Goal: Task Accomplishment & Management: Use online tool/utility

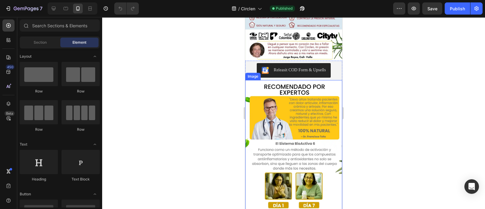
scroll to position [114, 0]
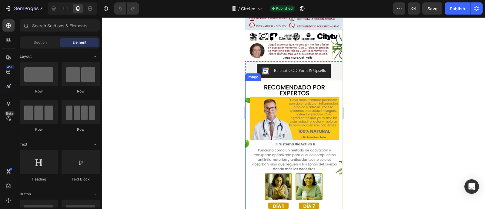
click at [281, 81] on img at bounding box center [293, 167] width 97 height 173
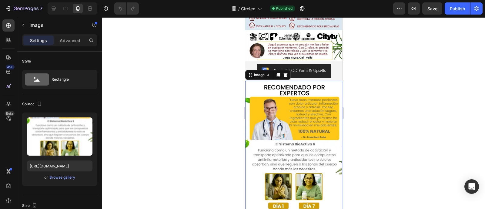
click at [291, 81] on img at bounding box center [293, 167] width 97 height 173
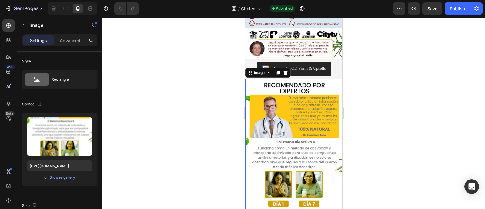
scroll to position [76, 0]
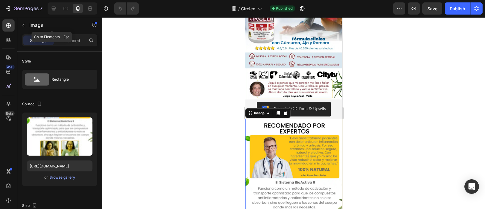
click at [23, 25] on icon "button" at bounding box center [23, 25] width 5 height 5
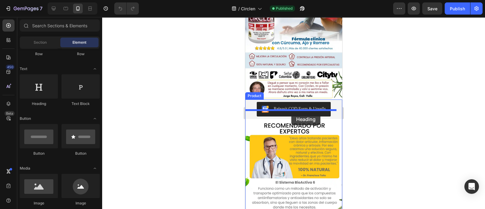
drag, startPoint x: 282, startPoint y: 106, endPoint x: 291, endPoint y: 112, distance: 10.9
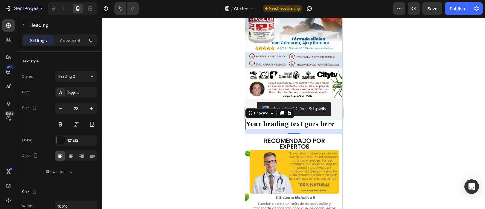
click at [292, 120] on h2 "Your heading text goes here" at bounding box center [293, 124] width 97 height 10
click at [292, 120] on p "Your heading text goes here" at bounding box center [294, 124] width 96 height 9
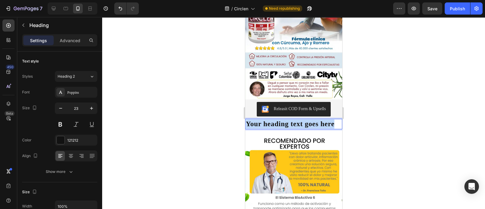
click at [292, 120] on p "Your heading text goes here" at bounding box center [294, 124] width 96 height 9
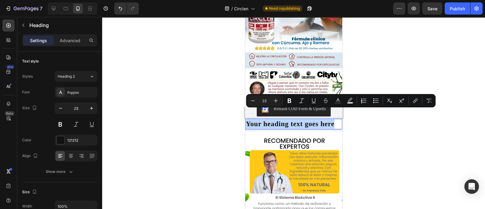
click at [292, 120] on p "Your heading text goes here" at bounding box center [294, 124] width 96 height 9
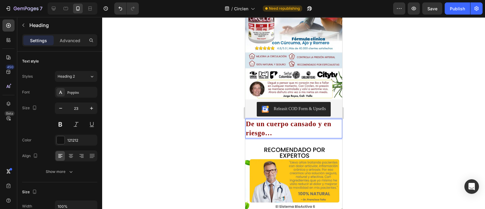
click at [380, 135] on div at bounding box center [293, 113] width 383 height 192
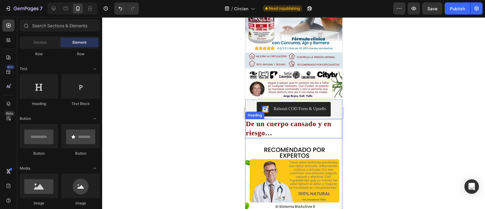
click at [309, 120] on strong "De un cuerpo cansado y en riesgo…" at bounding box center [289, 128] width 86 height 17
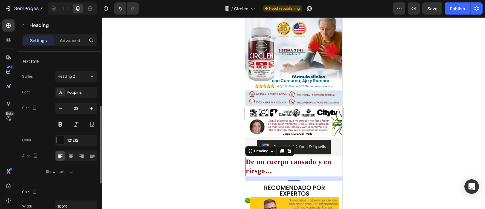
scroll to position [38, 0]
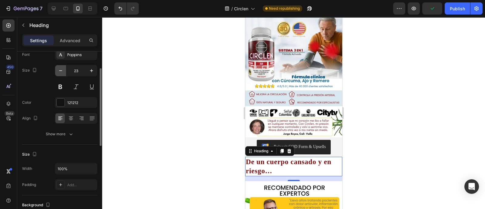
click at [62, 72] on icon "button" at bounding box center [61, 71] width 6 height 6
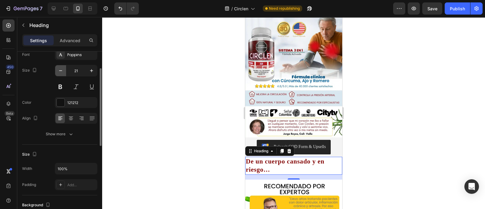
click at [62, 72] on icon "button" at bounding box center [61, 71] width 6 height 6
type input "20"
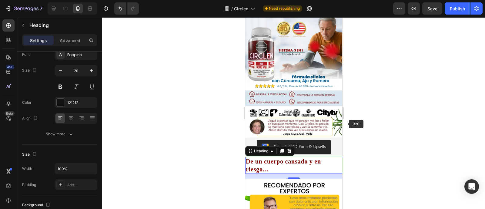
click at [386, 128] on div at bounding box center [293, 113] width 383 height 192
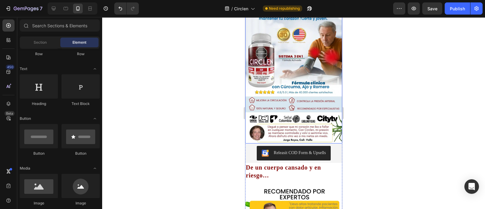
scroll to position [76, 0]
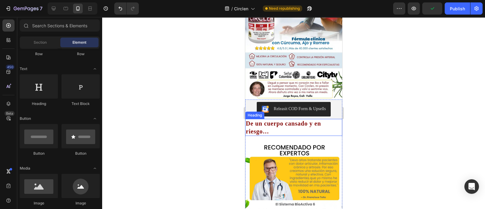
click at [279, 120] on p "⁠⁠⁠⁠⁠⁠⁠ De un cuerpo cansado y en riesgo…" at bounding box center [294, 128] width 96 height 16
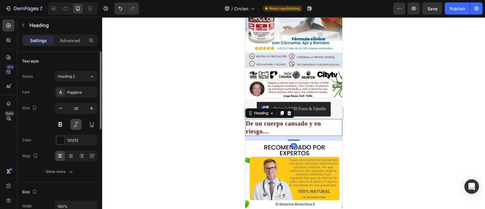
scroll to position [38, 0]
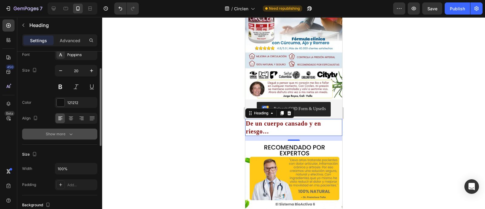
click at [71, 134] on icon "button" at bounding box center [71, 134] width 6 height 6
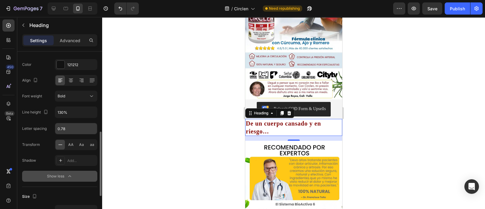
scroll to position [114, 0]
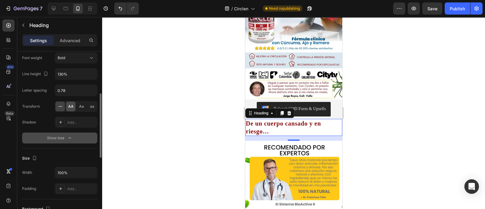
click at [73, 106] on div "AA" at bounding box center [70, 107] width 9 height 10
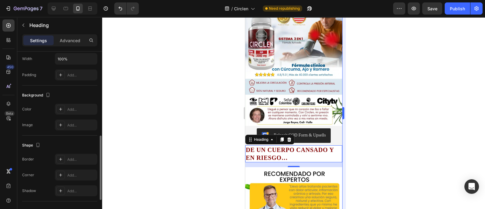
scroll to position [38, 0]
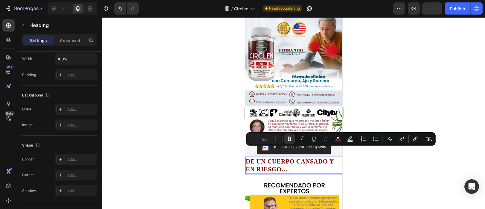
drag, startPoint x: 290, startPoint y: 159, endPoint x: 239, endPoint y: 153, distance: 52.0
click at [252, 142] on icon "Editor contextual toolbar" at bounding box center [253, 139] width 6 height 6
type input "18"
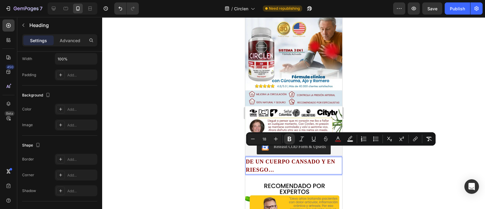
click at [388, 54] on div at bounding box center [293, 113] width 383 height 192
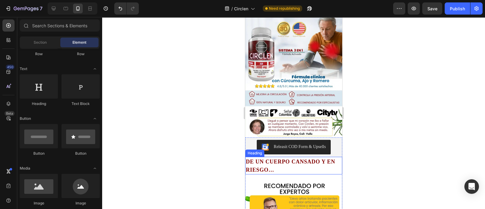
click at [281, 160] on p "⁠⁠⁠⁠⁠⁠⁠ De un cuerpo cansado y en riesgo…" at bounding box center [294, 165] width 96 height 16
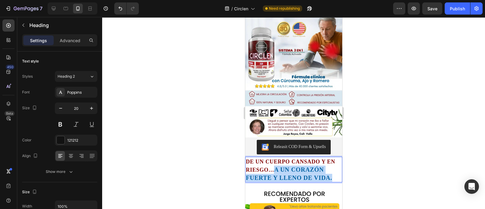
click at [273, 166] on strong "a un corazón fuerte y lleno de vida." at bounding box center [289, 173] width 86 height 15
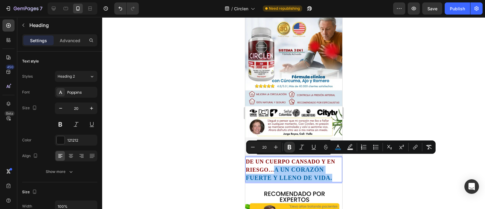
click at [386, 173] on div at bounding box center [293, 113] width 383 height 192
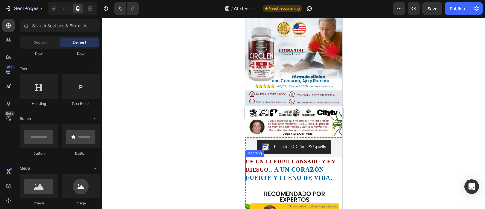
click at [279, 166] on strong "a un corazón fuerte y lleno de vida." at bounding box center [289, 173] width 86 height 15
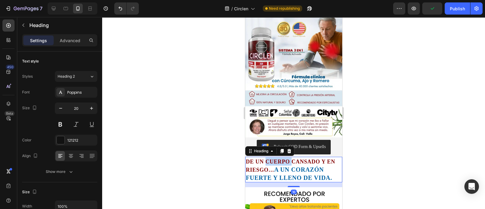
click at [264, 159] on strong "De un cuerpo cansado y en riesgo…" at bounding box center [291, 166] width 90 height 14
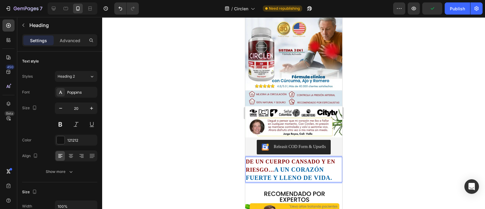
click at [294, 166] on strong "a un corazón fuerte y lleno de vida." at bounding box center [289, 173] width 86 height 15
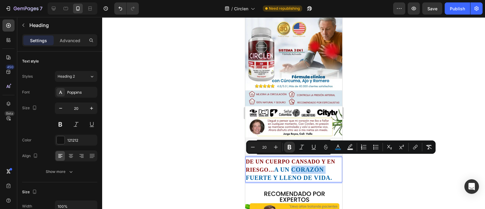
type input "18"
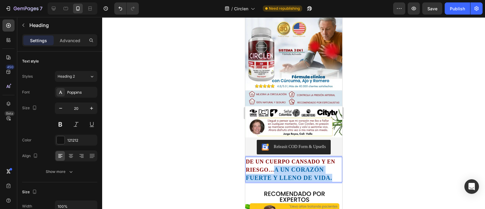
drag, startPoint x: 274, startPoint y: 160, endPoint x: 327, endPoint y: 167, distance: 53.6
click at [327, 167] on p "De un cuerpo cansado y en riesgo… a un [PERSON_NAME] y lleno de vida." at bounding box center [294, 169] width 96 height 24
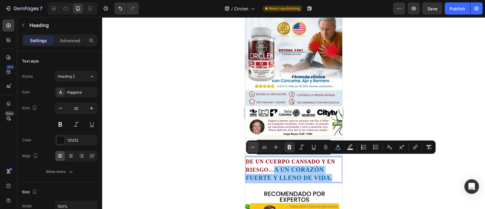
click at [253, 150] on icon "Editor contextual toolbar" at bounding box center [253, 147] width 6 height 6
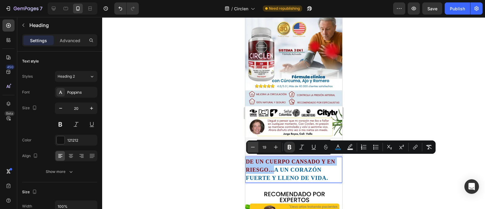
click at [253, 150] on icon "Editor contextual toolbar" at bounding box center [253, 147] width 6 height 6
type input "18"
click at [385, 174] on div at bounding box center [293, 113] width 383 height 192
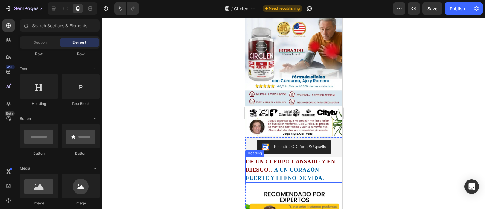
click at [301, 167] on strong "a un corazón fuerte y lleno de vida." at bounding box center [285, 174] width 78 height 14
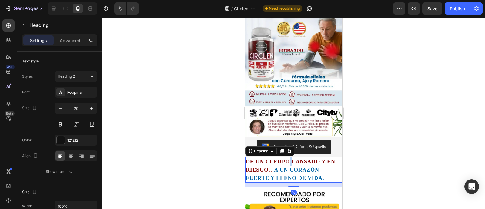
click at [287, 159] on strong "De un cuerpo cansado y en riesgo…" at bounding box center [291, 166] width 90 height 14
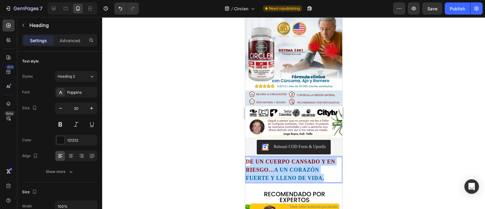
drag, startPoint x: 319, startPoint y: 168, endPoint x: 258, endPoint y: 157, distance: 62.4
click at [250, 157] on p "De un cuerpo cansado y en riesgo… a un [PERSON_NAME] y lleno de vida." at bounding box center [294, 169] width 96 height 25
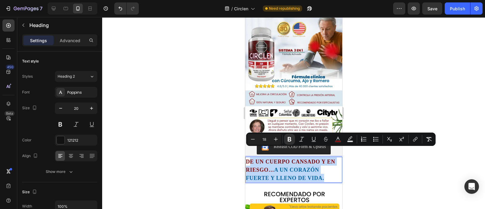
click at [283, 167] on strong "a un corazón fuerte y lleno de vida." at bounding box center [285, 174] width 78 height 14
click at [273, 167] on strong "a un corazón fuerte y lleno de vida." at bounding box center [285, 174] width 78 height 14
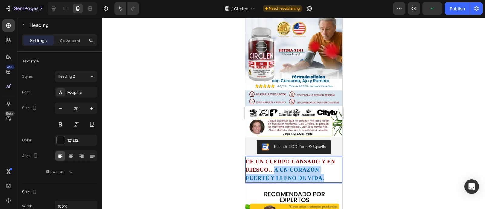
drag, startPoint x: 275, startPoint y: 161, endPoint x: 321, endPoint y: 169, distance: 47.0
click at [321, 169] on p "De un cuerpo cansado y en riesgo… a un [PERSON_NAME] y lleno de vida." at bounding box center [294, 169] width 96 height 25
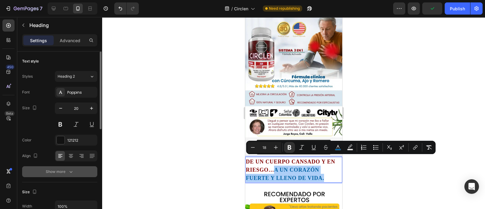
click at [61, 171] on div "Show more" at bounding box center [60, 172] width 28 height 6
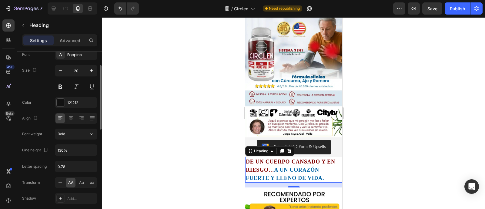
scroll to position [76, 0]
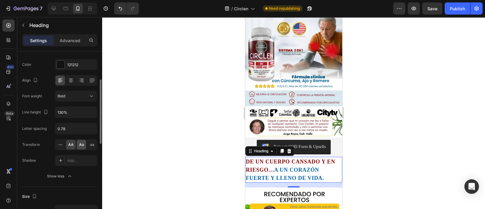
click at [82, 144] on span "Aa" at bounding box center [81, 144] width 5 height 5
click at [70, 145] on span "AA" at bounding box center [70, 144] width 5 height 5
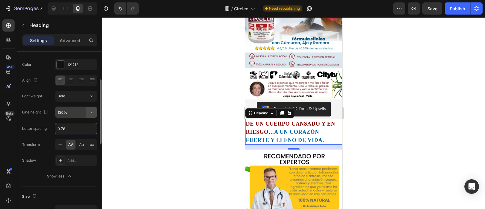
click at [94, 112] on icon "button" at bounding box center [92, 112] width 6 height 6
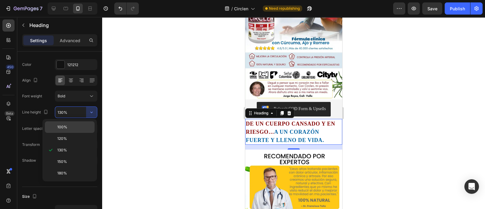
click at [68, 128] on p "100%" at bounding box center [74, 126] width 35 height 5
type input "100%"
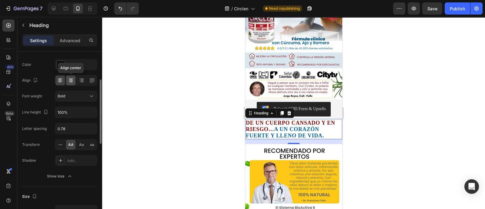
click at [70, 78] on icon at bounding box center [71, 80] width 6 height 6
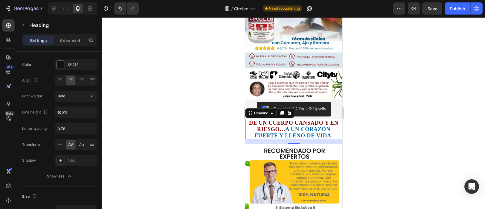
click at [362, 121] on div at bounding box center [293, 113] width 383 height 192
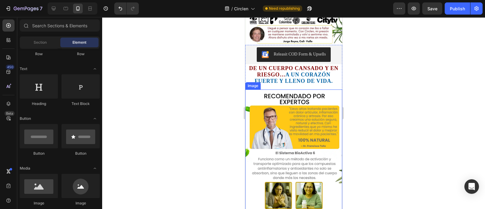
scroll to position [114, 0]
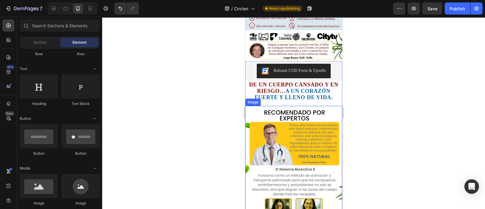
click at [271, 116] on img at bounding box center [293, 192] width 97 height 173
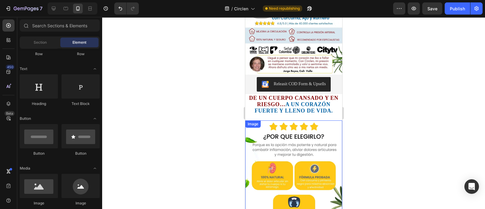
scroll to position [76, 0]
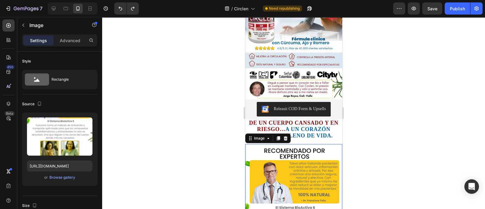
click at [67, 165] on input "[URL][DOMAIN_NAME]" at bounding box center [60, 166] width 66 height 11
paste input "gifCirclendolor-ezgif.com-optiwebp.webp?v=1756243506"
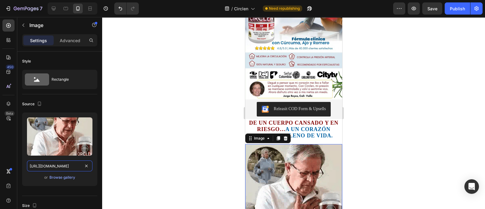
type input "[URL][DOMAIN_NAME]"
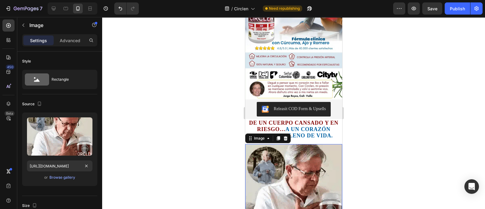
click at [348, 143] on div at bounding box center [293, 113] width 383 height 192
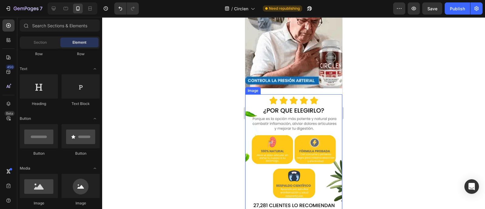
scroll to position [228, 0]
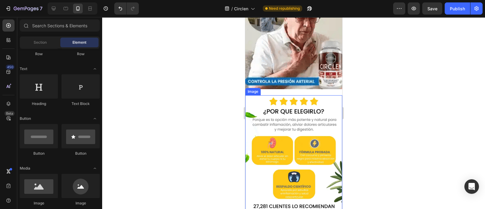
click at [266, 95] on img at bounding box center [293, 181] width 97 height 173
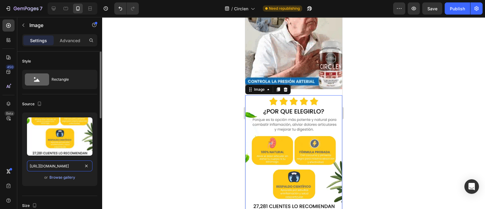
click at [80, 166] on input "[URL][DOMAIN_NAME]" at bounding box center [60, 166] width 66 height 11
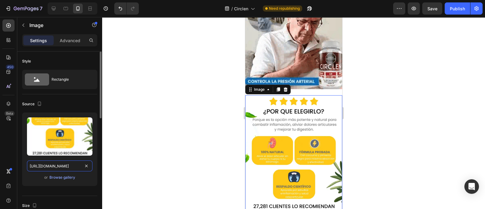
paste input "2_recortada_11zon_11zon.webp?v=1756244968"
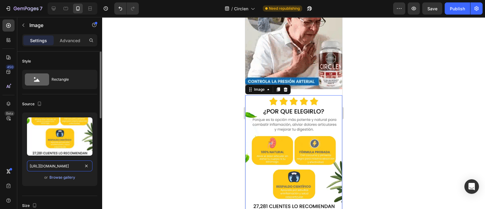
type input "[URL][DOMAIN_NAME]"
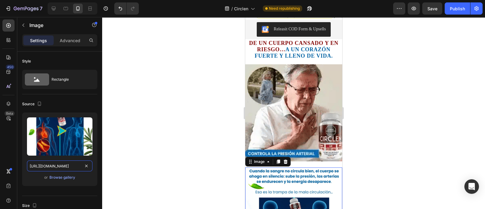
scroll to position [190, 0]
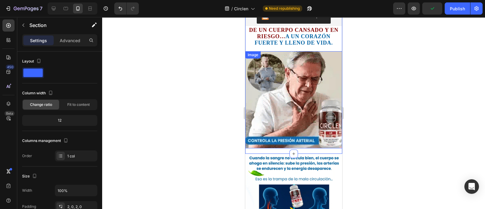
scroll to position [151, 0]
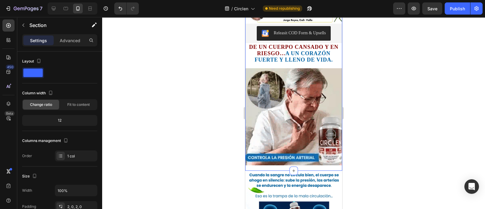
click at [310, 153] on div "Image Releasit COD Form & Upsells Releasit COD Form & Upsells De un cuerpo cans…" at bounding box center [293, 25] width 97 height 292
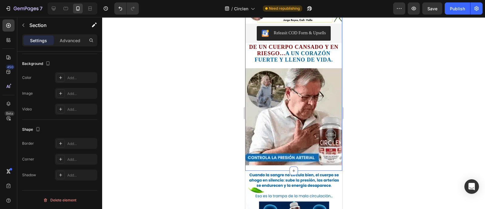
scroll to position [0, 0]
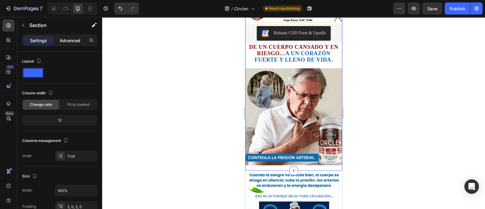
click at [66, 39] on p "Advanced" at bounding box center [70, 40] width 21 height 6
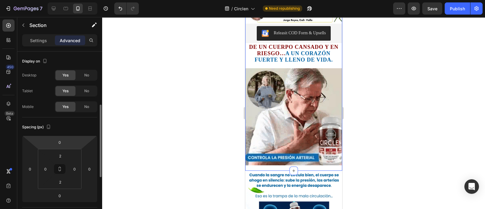
scroll to position [38, 0]
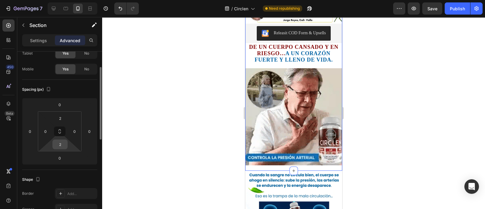
click at [60, 145] on input "2" at bounding box center [60, 144] width 12 height 9
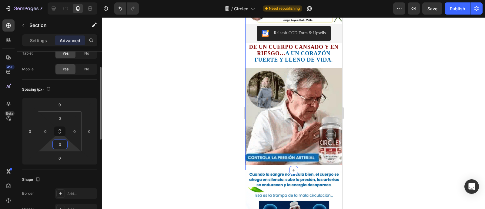
click at [56, 146] on input "0" at bounding box center [60, 144] width 12 height 9
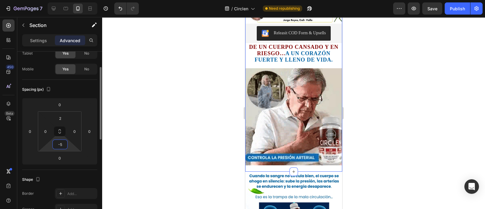
type input "-"
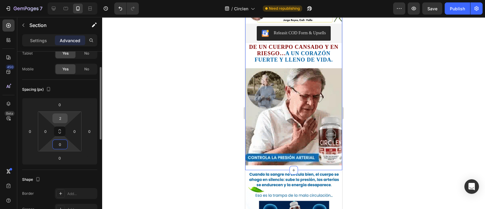
type input "0"
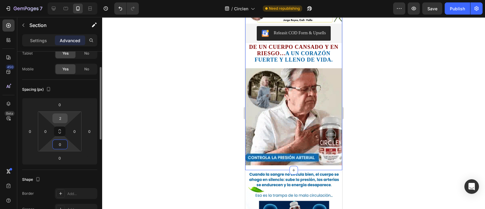
click at [63, 116] on input "2" at bounding box center [60, 118] width 12 height 9
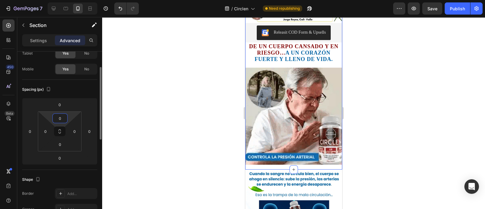
type input "0"
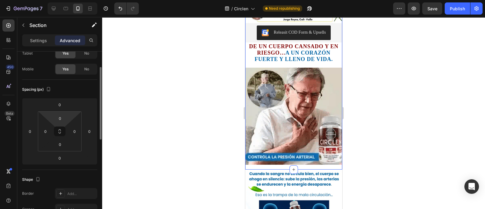
click at [83, 89] on div "Spacing (px)" at bounding box center [59, 90] width 75 height 10
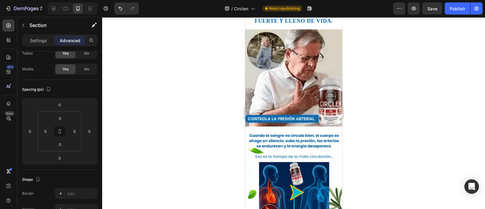
scroll to position [151, 0]
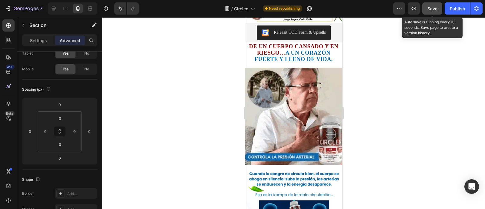
click at [434, 8] on span "Save" at bounding box center [433, 8] width 10 height 5
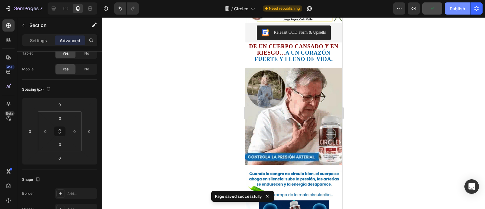
click at [458, 11] on div "Publish" at bounding box center [457, 8] width 15 height 6
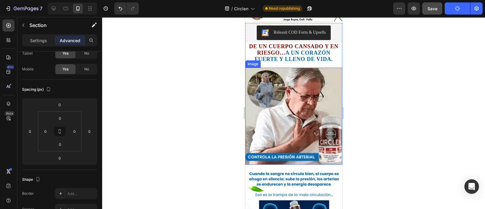
click at [289, 87] on img at bounding box center [293, 116] width 97 height 97
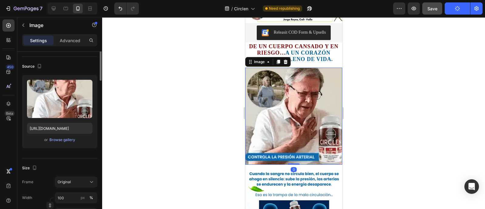
scroll to position [0, 0]
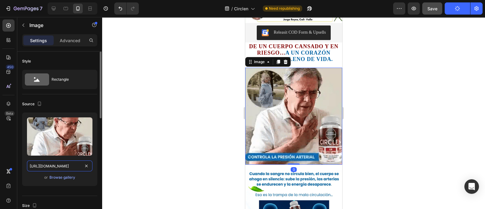
click at [57, 168] on input "[URL][DOMAIN_NAME]" at bounding box center [60, 166] width 66 height 11
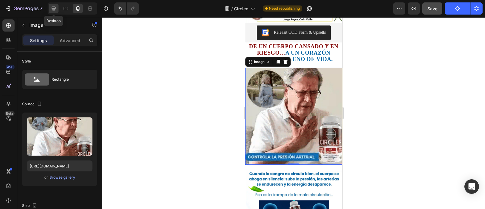
click at [53, 10] on icon at bounding box center [54, 9] width 4 height 4
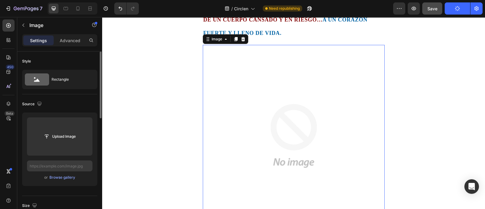
scroll to position [598, 0]
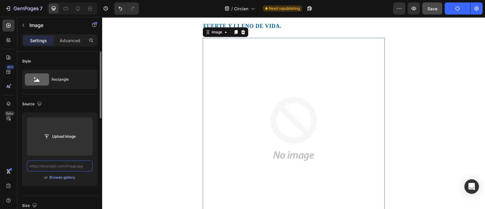
click at [60, 165] on input "text" at bounding box center [60, 166] width 66 height 11
paste input "[URL][DOMAIN_NAME]"
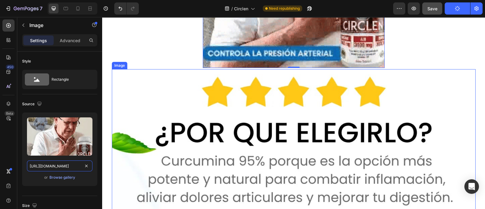
scroll to position [788, 0]
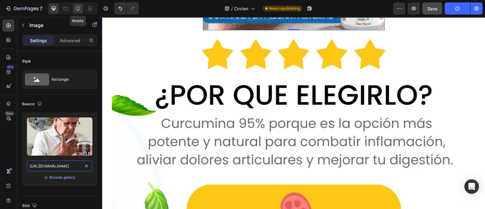
type input "[URL][DOMAIN_NAME]"
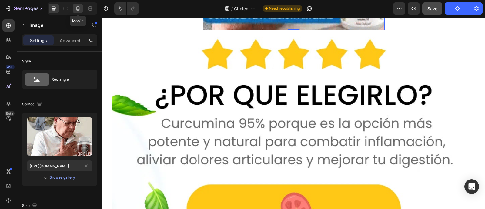
click at [77, 7] on icon at bounding box center [78, 8] width 6 height 6
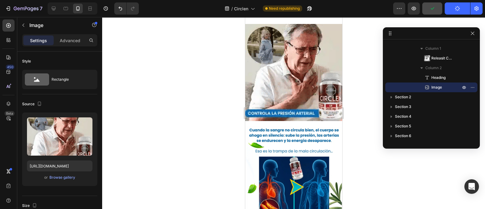
scroll to position [236, 0]
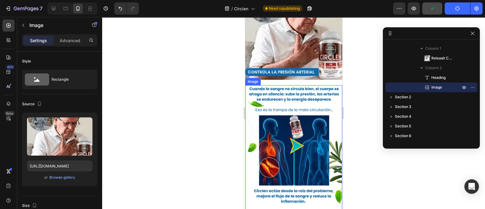
click at [296, 120] on img at bounding box center [293, 154] width 97 height 138
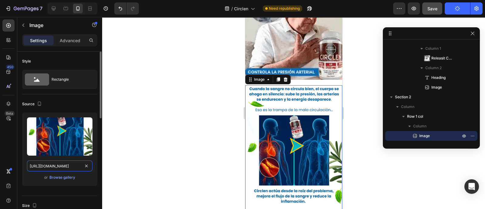
click at [59, 161] on input "[URL][DOMAIN_NAME]" at bounding box center [60, 166] width 66 height 11
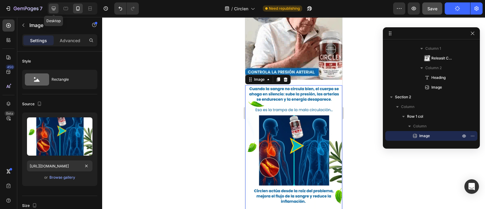
click at [54, 12] on div at bounding box center [54, 9] width 10 height 10
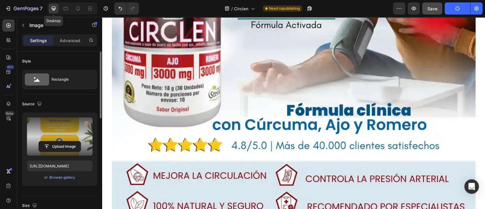
scroll to position [267, 0]
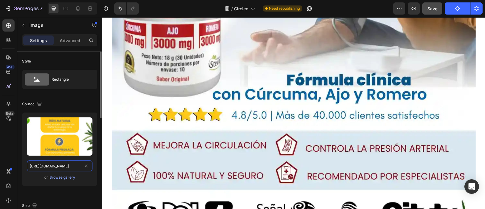
click at [64, 163] on input "[URL][DOMAIN_NAME]" at bounding box center [60, 166] width 66 height 11
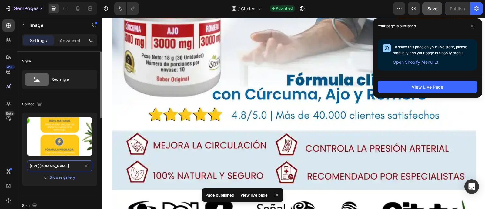
paste input "2_recortada_11zon_11zon.webp?v=1756244968"
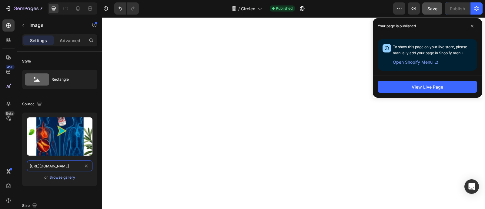
scroll to position [987, 0]
type input "[URL][DOMAIN_NAME]"
click at [78, 10] on icon at bounding box center [77, 8] width 3 height 4
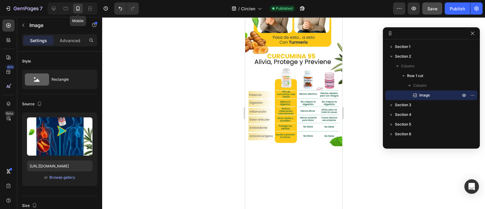
scroll to position [1001, 0]
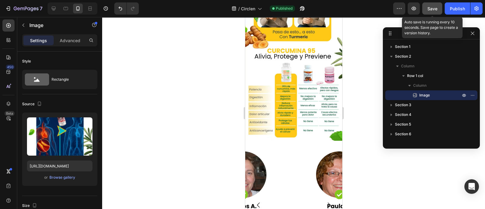
click at [434, 6] on span "Save" at bounding box center [433, 8] width 10 height 5
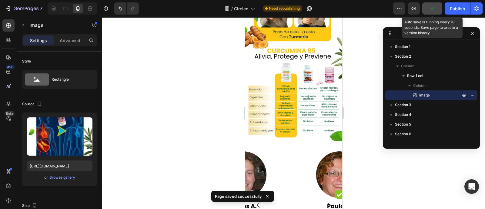
click at [438, 11] on button "button" at bounding box center [433, 8] width 20 height 12
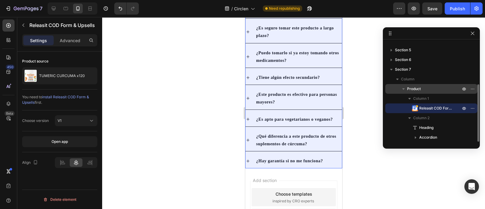
click at [404, 90] on icon "button" at bounding box center [404, 89] width 6 height 6
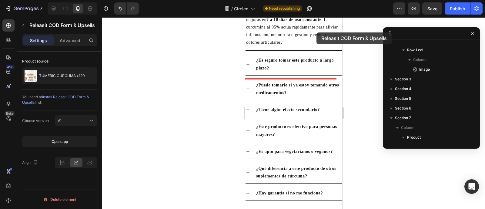
scroll to position [799, 0]
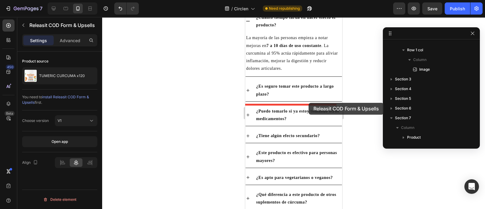
drag, startPoint x: 334, startPoint y: 98, endPoint x: 309, endPoint y: 103, distance: 25.9
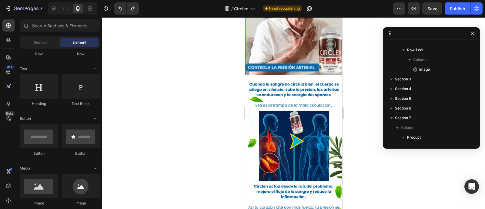
scroll to position [306, 0]
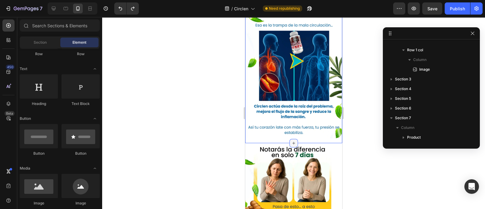
click at [292, 141] on icon at bounding box center [293, 143] width 5 height 5
click at [46, 27] on input "text" at bounding box center [60, 25] width 80 height 12
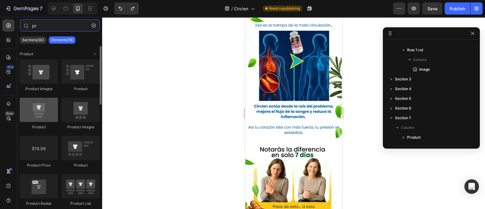
type input "pr"
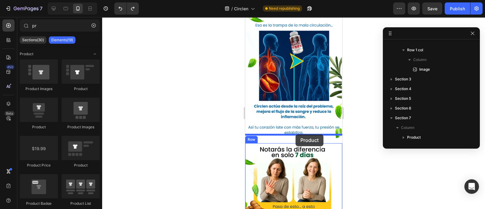
drag, startPoint x: 287, startPoint y: 126, endPoint x: 296, endPoint y: 134, distance: 11.8
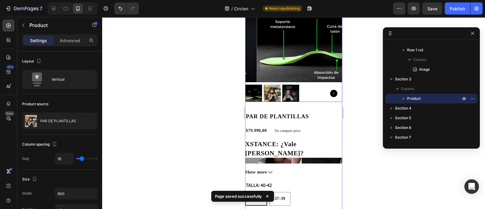
scroll to position [420, 0]
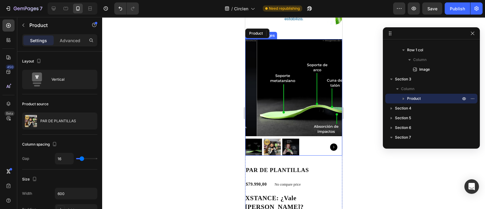
click at [299, 65] on img at bounding box center [305, 87] width 97 height 97
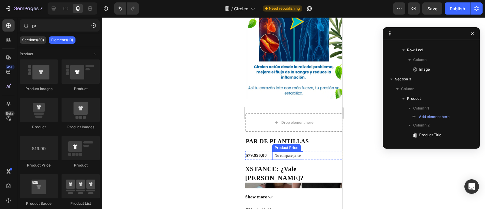
scroll to position [344, 0]
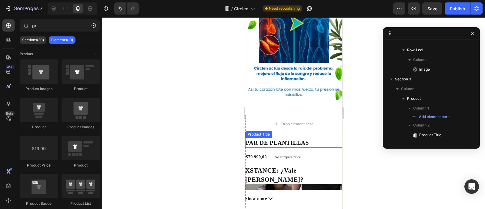
click at [276, 138] on h2 "PAR DE PLANTILLAS" at bounding box center [293, 143] width 97 height 10
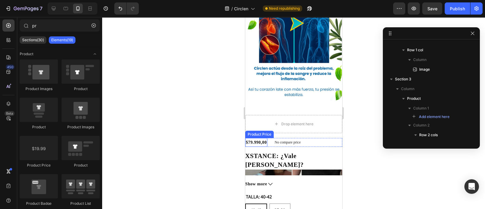
click at [259, 138] on div "$79.990,00" at bounding box center [256, 142] width 22 height 9
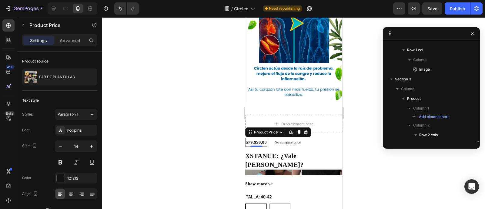
scroll to position [93, 0]
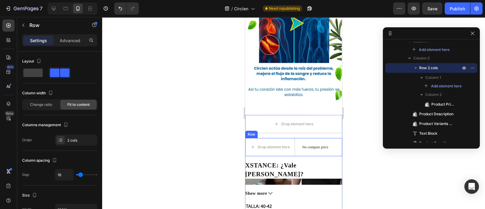
click at [296, 138] on div "Drop element here No compare price Product Price Row" at bounding box center [293, 147] width 97 height 18
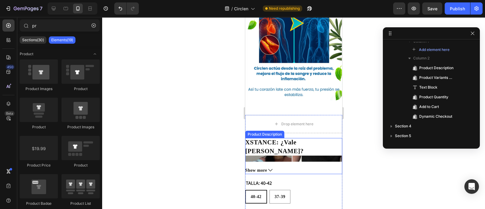
click at [289, 139] on h2 "XSTANCE: ¿Vale [PERSON_NAME]?" at bounding box center [274, 147] width 59 height 16
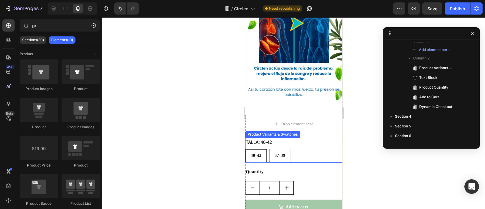
click at [276, 138] on div "TALLA: [PHONE_NUMBER] [PHONE_NUMBER] [PHONE_NUMBER] 37-39" at bounding box center [293, 150] width 97 height 25
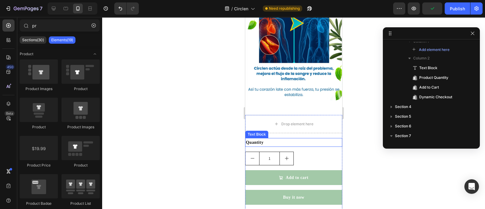
click at [282, 138] on div "Quantity" at bounding box center [293, 142] width 97 height 9
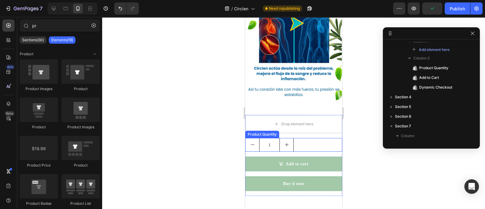
click at [307, 138] on div "1" at bounding box center [293, 145] width 97 height 14
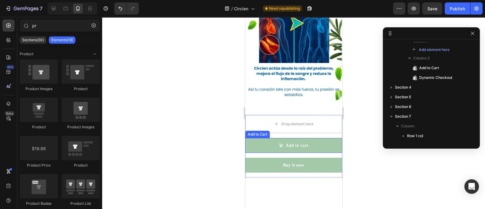
click at [258, 132] on div "Add to Cart" at bounding box center [257, 134] width 22 height 5
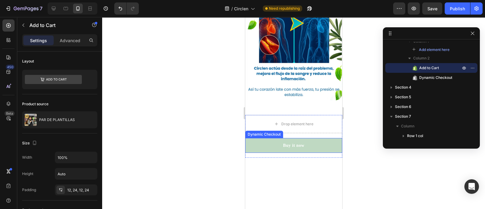
scroll to position [91, 0]
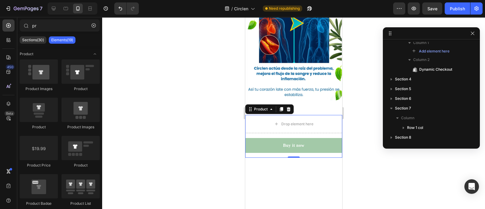
click at [270, 127] on div "Drop element here Buy it now Dynamic Checkout Product 0" at bounding box center [293, 136] width 97 height 43
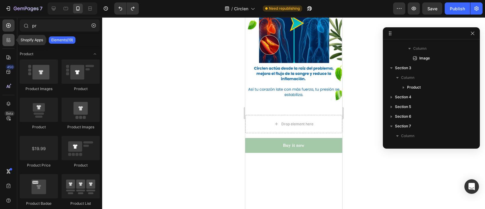
click at [8, 40] on icon at bounding box center [8, 40] width 6 height 6
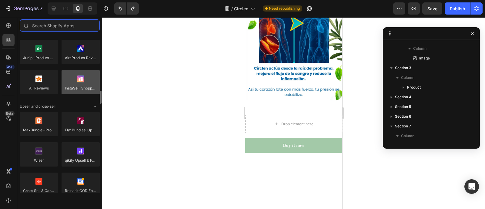
scroll to position [228, 0]
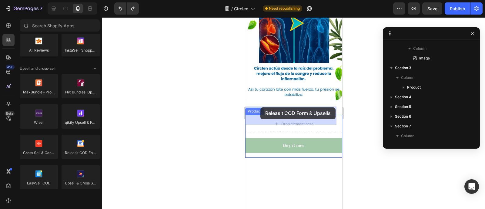
drag, startPoint x: 328, startPoint y: 168, endPoint x: 261, endPoint y: 107, distance: 90.7
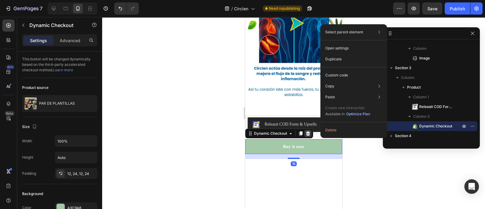
click at [306, 131] on icon at bounding box center [308, 133] width 5 height 5
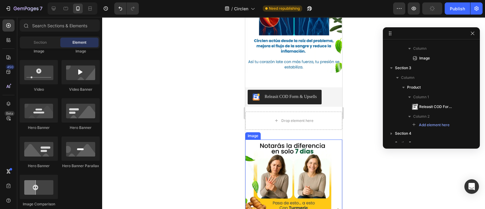
scroll to position [344, 0]
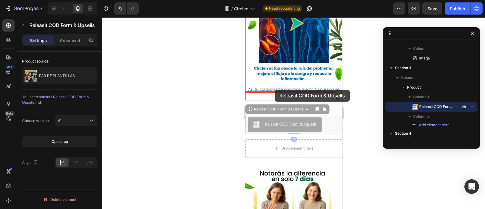
drag, startPoint x: 275, startPoint y: 103, endPoint x: 275, endPoint y: 90, distance: 13.7
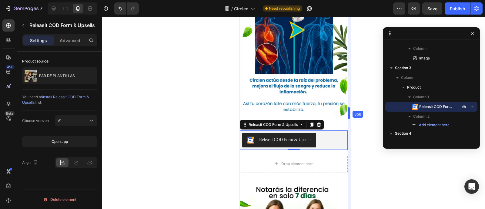
drag, startPoint x: 345, startPoint y: 118, endPoint x: 355, endPoint y: 129, distance: 14.8
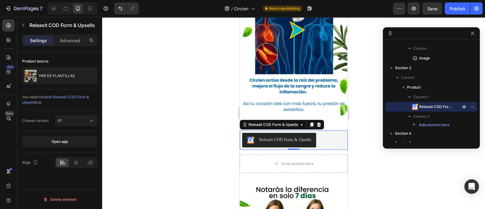
click at [331, 133] on div "Releasit COD Form & Upsells" at bounding box center [293, 140] width 103 height 15
click at [77, 161] on icon at bounding box center [76, 163] width 6 height 6
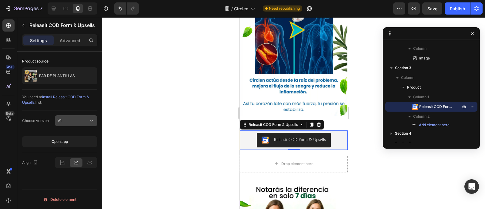
click at [90, 119] on icon at bounding box center [92, 121] width 6 height 6
click at [93, 118] on icon at bounding box center [92, 121] width 6 height 6
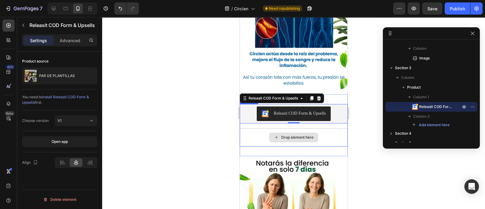
scroll to position [382, 0]
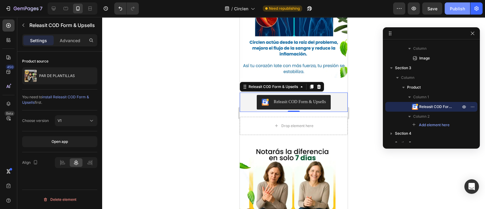
click at [455, 6] on div "Publish" at bounding box center [457, 8] width 15 height 6
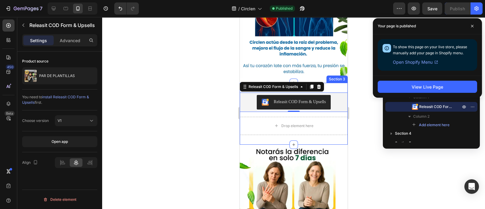
click at [332, 83] on div "Releasit COD Form & Upsells Releasit COD Form & Upsells 0 Drop element here Pro…" at bounding box center [294, 114] width 108 height 62
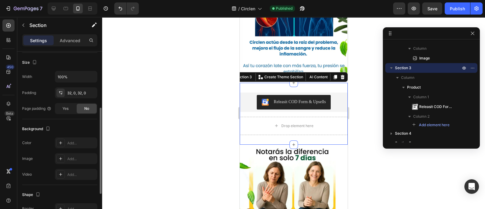
scroll to position [0, 0]
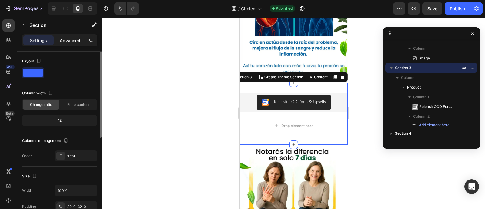
click at [65, 42] on p "Advanced" at bounding box center [70, 40] width 21 height 6
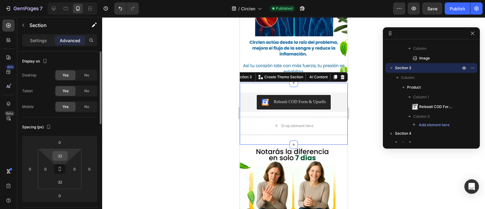
click at [65, 155] on input "32" at bounding box center [60, 155] width 12 height 9
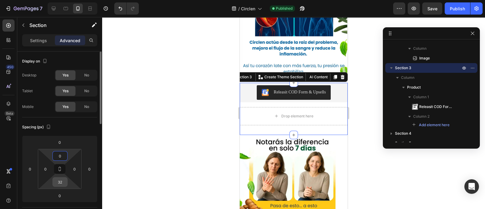
type input "0"
click at [62, 184] on input "32" at bounding box center [60, 181] width 12 height 9
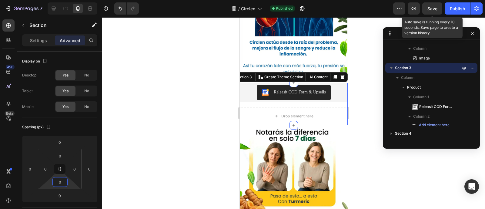
type input "0"
click at [434, 10] on span "Save" at bounding box center [433, 8] width 10 height 5
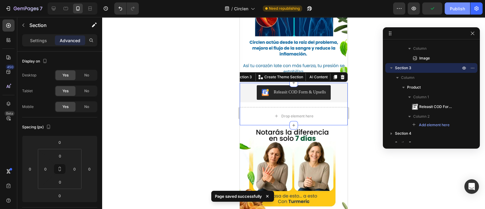
click at [454, 11] on div "Publish" at bounding box center [457, 8] width 15 height 6
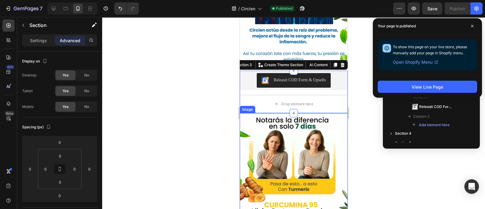
scroll to position [382, 0]
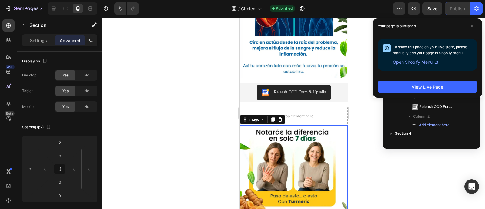
scroll to position [122, 0]
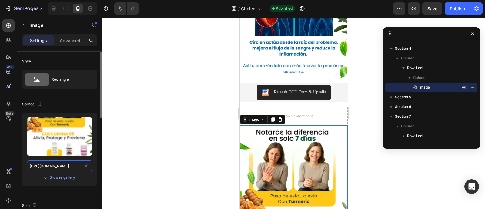
click at [53, 166] on input "[URL][DOMAIN_NAME]" at bounding box center [60, 166] width 66 height 11
paste input "3_11zon_6__11zon.webp?v=1756247043"
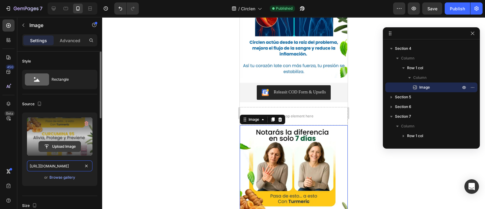
scroll to position [0, 112]
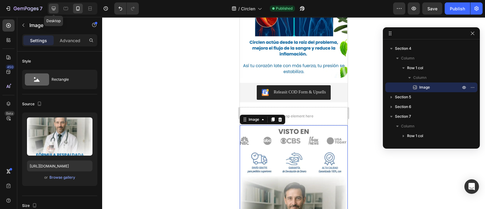
click at [53, 8] on icon at bounding box center [54, 9] width 4 height 4
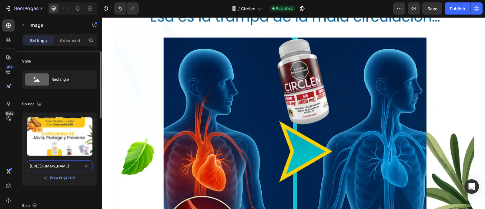
click at [58, 167] on input "[URL][DOMAIN_NAME]" at bounding box center [60, 166] width 66 height 11
paste input "3_11zon_6__11zon.webp?v=1756247043"
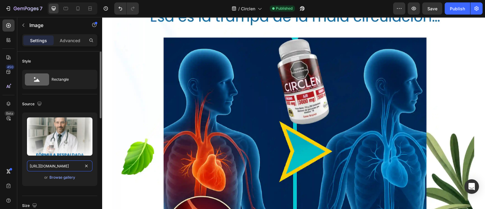
scroll to position [0, 112]
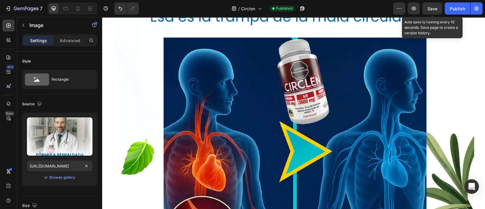
click at [433, 9] on span "Save" at bounding box center [433, 8] width 10 height 5
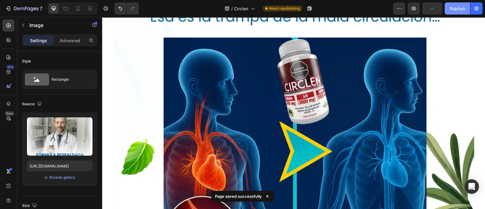
click at [457, 11] on div "Publish" at bounding box center [457, 8] width 15 height 6
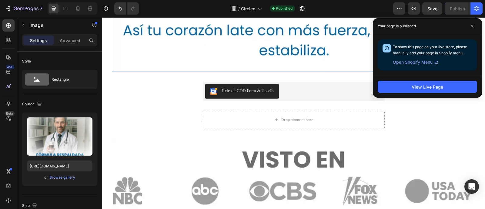
scroll to position [763, 0]
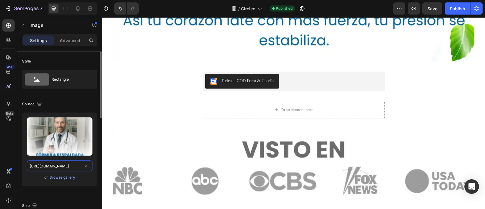
click at [66, 168] on input "[URL][DOMAIN_NAME]" at bounding box center [60, 166] width 66 height 11
paste input "_8ec7c72d-5b12-4677-aa4f-3f7a40406f02.webp?v=1756247692"
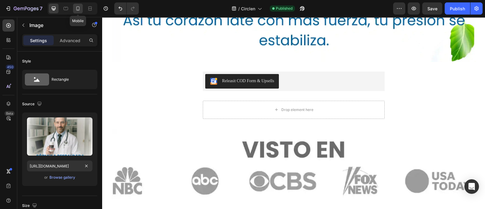
click at [79, 8] on icon at bounding box center [77, 8] width 3 height 4
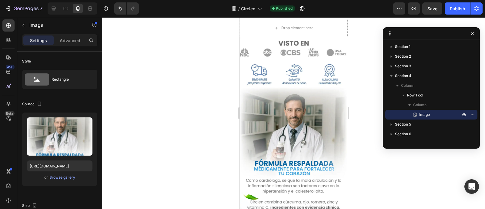
scroll to position [762, 0]
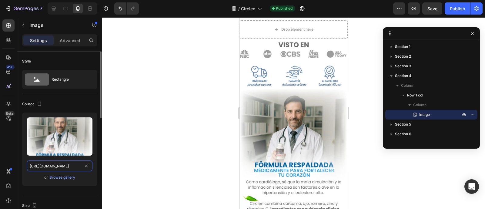
click at [75, 166] on input "[URL][DOMAIN_NAME]" at bounding box center [60, 166] width 66 height 11
paste input "_8ec7c72d-5b12-4677-aa4f-3f7a40406f02.webp?v=1756247692"
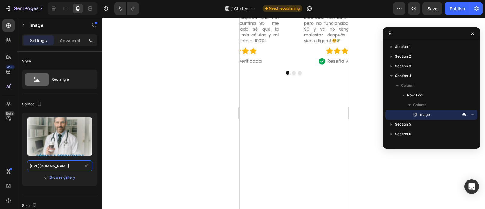
scroll to position [607, 0]
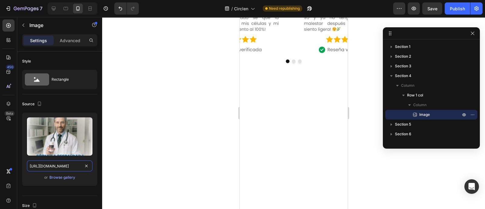
type input "[URL][DOMAIN_NAME]"
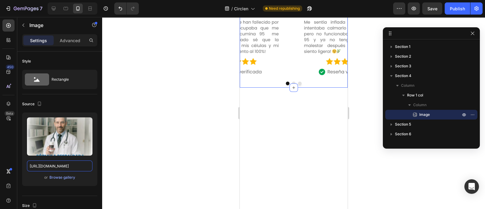
scroll to position [569, 0]
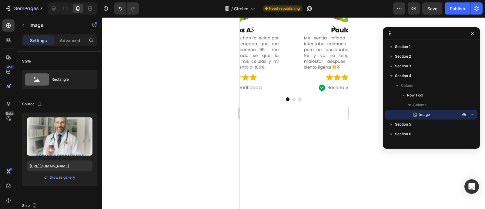
click at [24, 24] on icon "button" at bounding box center [23, 25] width 5 height 5
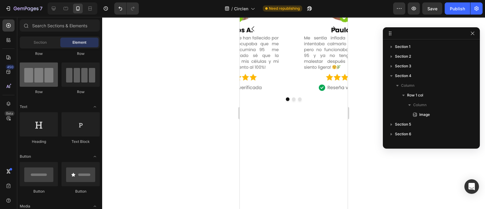
scroll to position [0, 0]
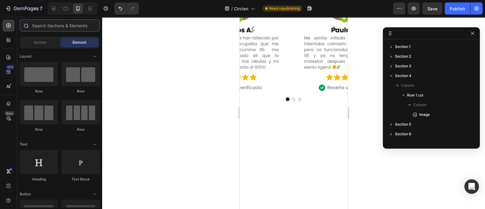
click at [58, 26] on input "text" at bounding box center [60, 25] width 80 height 12
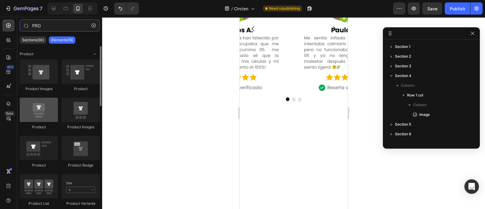
type input "PRO"
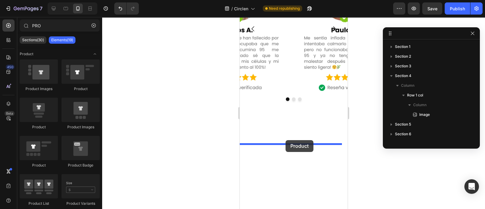
drag, startPoint x: 283, startPoint y: 129, endPoint x: 286, endPoint y: 140, distance: 11.6
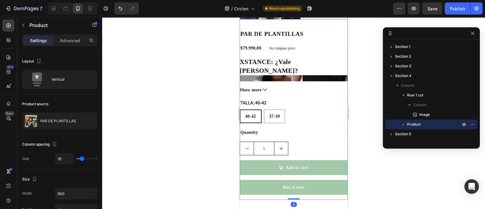
scroll to position [645, 0]
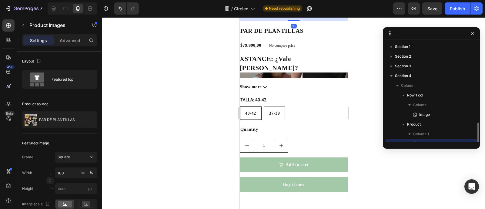
scroll to position [56, 0]
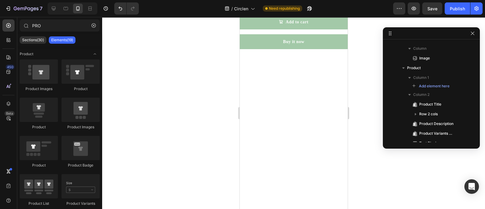
scroll to position [683, 0]
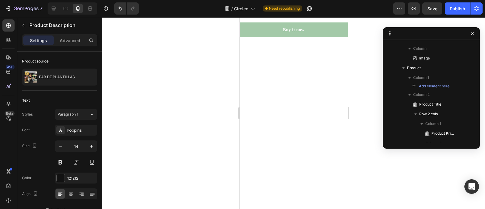
scroll to position [132, 0]
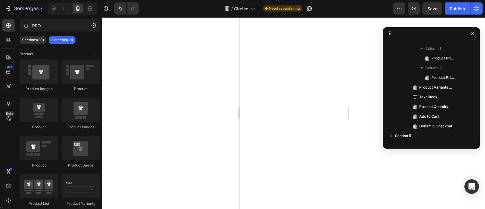
radio input "true"
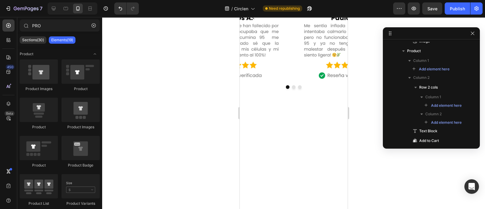
scroll to position [683, 0]
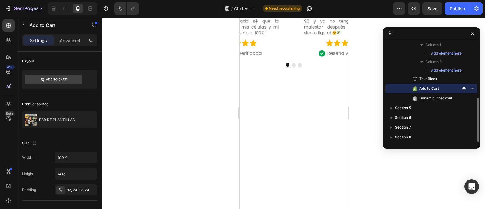
scroll to position [116, 0]
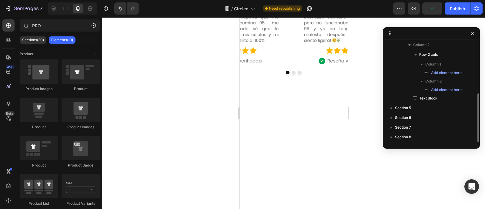
scroll to position [607, 0]
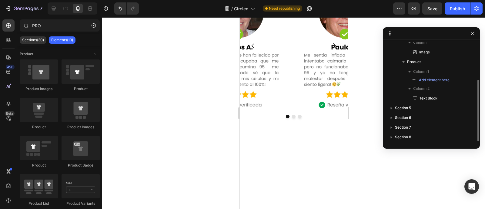
scroll to position [62, 0]
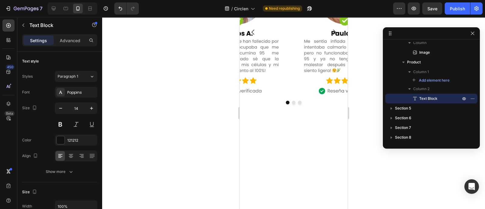
scroll to position [60, 0]
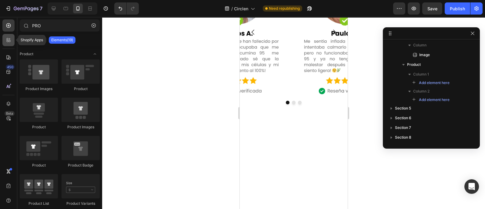
click at [7, 40] on icon at bounding box center [8, 41] width 2 height 2
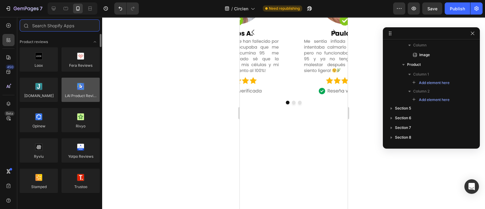
scroll to position [38, 0]
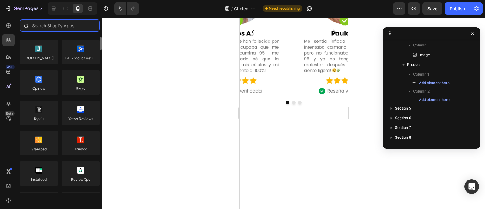
click at [64, 25] on input "text" at bounding box center [60, 25] width 80 height 12
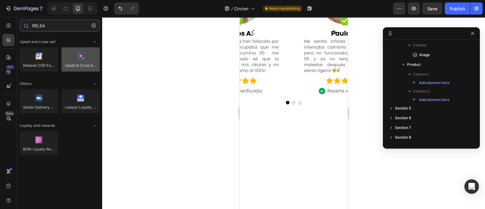
type input "RELEA"
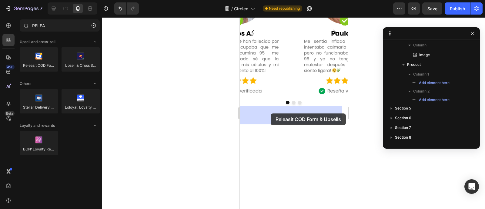
drag, startPoint x: 314, startPoint y: 83, endPoint x: 271, endPoint y: 113, distance: 53.0
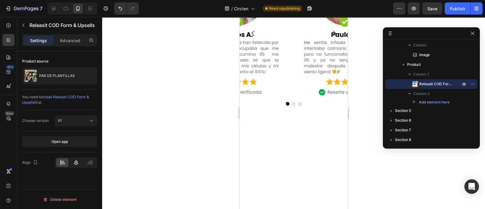
click at [73, 164] on icon at bounding box center [76, 163] width 6 height 6
click at [87, 119] on div "V1" at bounding box center [73, 120] width 31 height 5
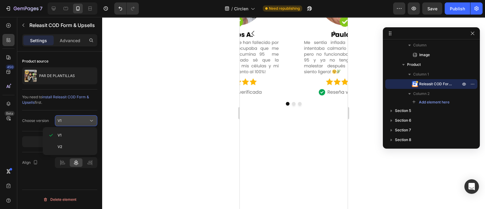
click at [87, 119] on div "V1" at bounding box center [73, 120] width 31 height 5
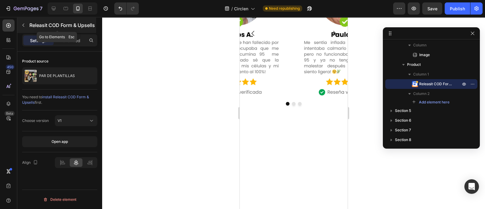
click at [69, 33] on div "Releasit COD Form & Upsells" at bounding box center [56, 25] width 79 height 16
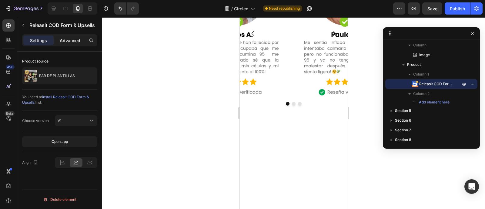
click at [77, 39] on p "Advanced" at bounding box center [70, 40] width 21 height 6
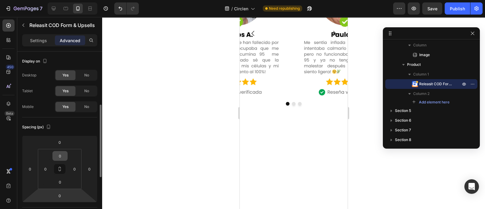
scroll to position [76, 0]
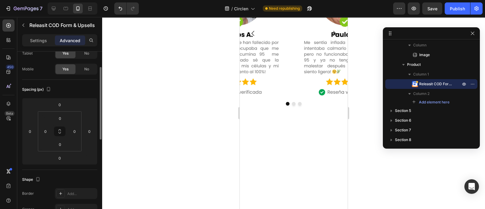
scroll to position [0, 0]
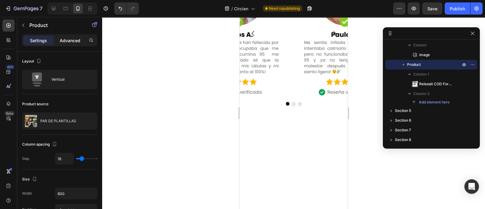
click at [66, 41] on p "Advanced" at bounding box center [70, 40] width 21 height 6
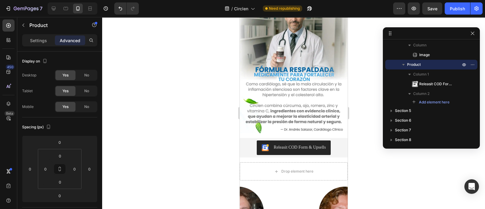
scroll to position [569, 0]
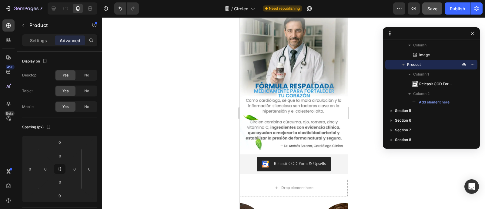
click at [423, 8] on button "Save" at bounding box center [433, 8] width 20 height 12
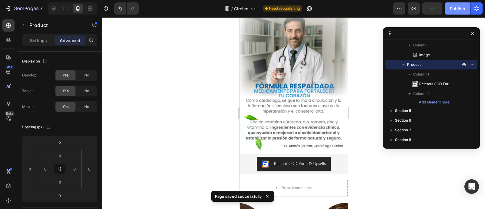
click at [461, 11] on div "Publish" at bounding box center [457, 8] width 15 height 6
